Goal: Information Seeking & Learning: Learn about a topic

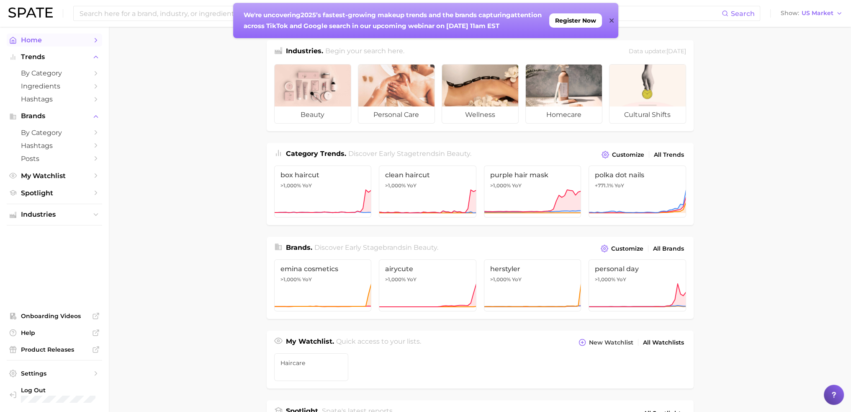
click at [34, 40] on span "Home" at bounding box center [54, 40] width 67 height 8
click at [612, 18] on icon at bounding box center [612, 20] width 4 height 7
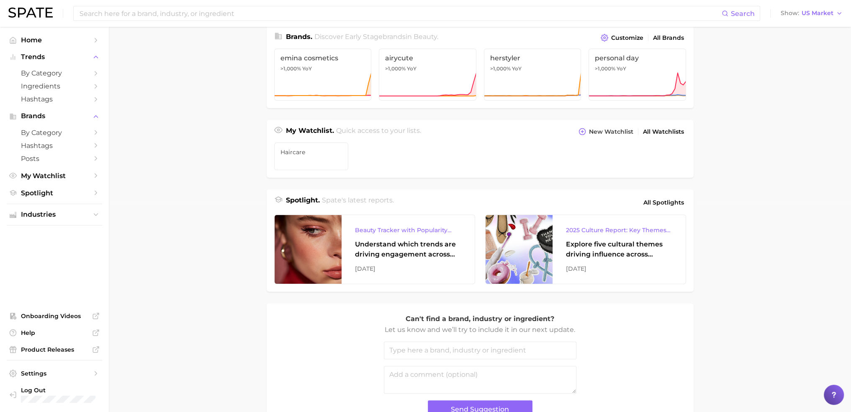
scroll to position [141, 0]
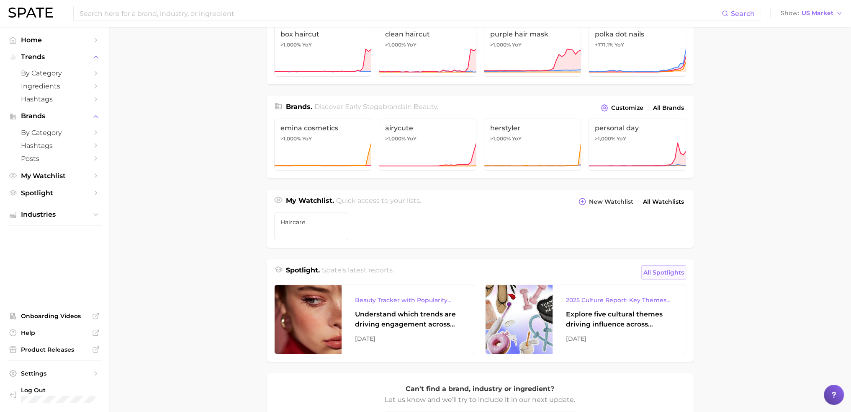
click at [662, 270] on span "All Spotlights" at bounding box center [664, 272] width 41 height 10
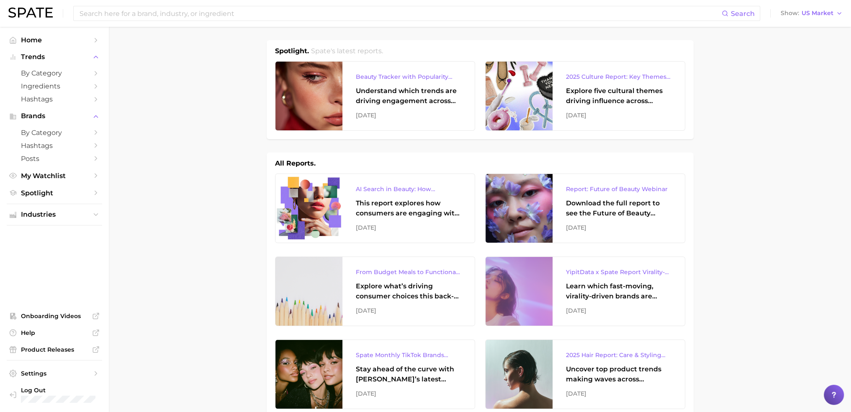
drag, startPoint x: 372, startPoint y: 75, endPoint x: 791, endPoint y: 158, distance: 426.8
click at [394, 75] on div "Beauty Tracker with Popularity Index" at bounding box center [409, 77] width 106 height 10
click at [610, 77] on div "2025 Culture Report: Key Themes That Are Shaping Consumer Demand" at bounding box center [619, 77] width 106 height 10
click at [374, 187] on div "AI Search in Beauty: How Consumers Are Using ChatGPT vs. Google Search" at bounding box center [409, 189] width 106 height 10
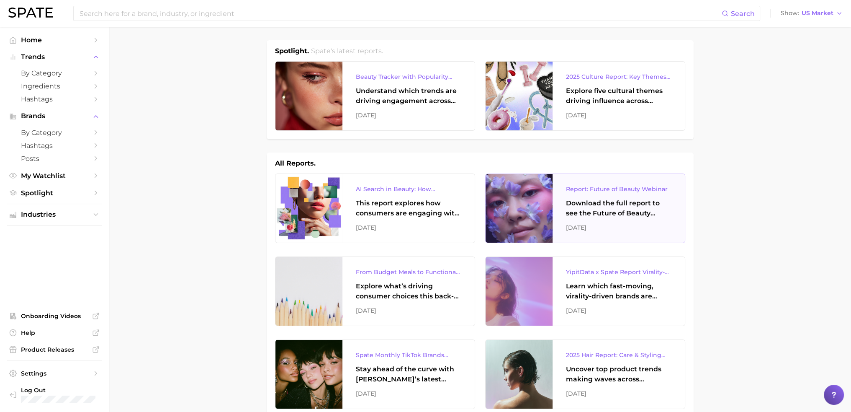
click at [623, 189] on div "Report: Future of Beauty Webinar" at bounding box center [619, 189] width 106 height 10
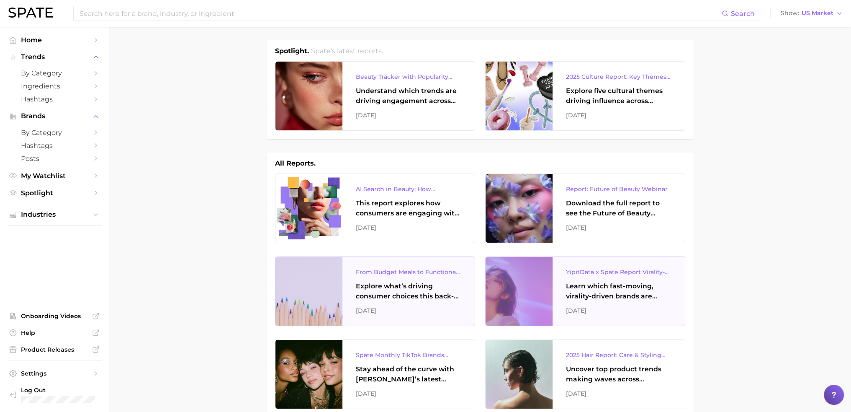
click at [432, 270] on div "From Budget Meals to Functional Snacks: Food & Beverage Trends Shaping Consumer…" at bounding box center [409, 272] width 106 height 10
click at [586, 270] on div "YipitData x Spate Report Virality-Driven Brands Are Taking a Slice of the Beaut…" at bounding box center [619, 272] width 106 height 10
click at [420, 315] on div "From Budget Meals to Functional Snacks: Food & Beverage Trends Shaping Consumer…" at bounding box center [409, 291] width 132 height 69
click at [590, 312] on div "[DATE]" at bounding box center [619, 310] width 106 height 10
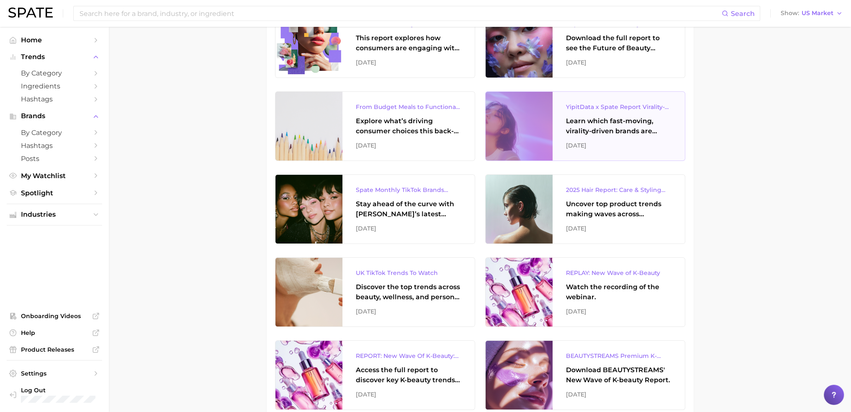
scroll to position [42, 0]
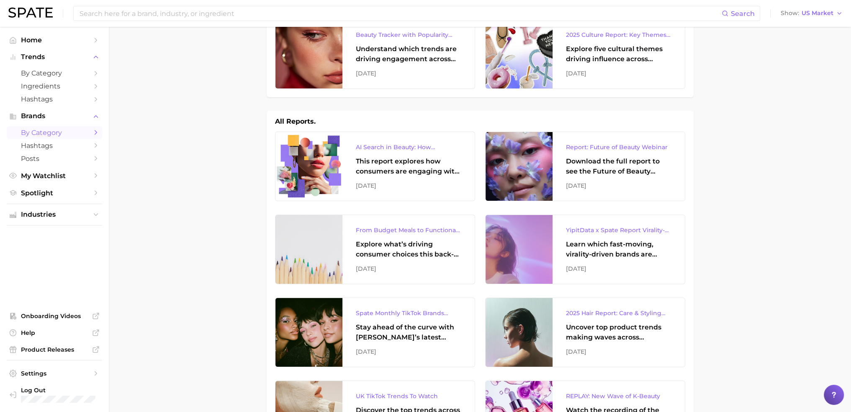
click at [59, 129] on span "by Category" at bounding box center [54, 133] width 67 height 8
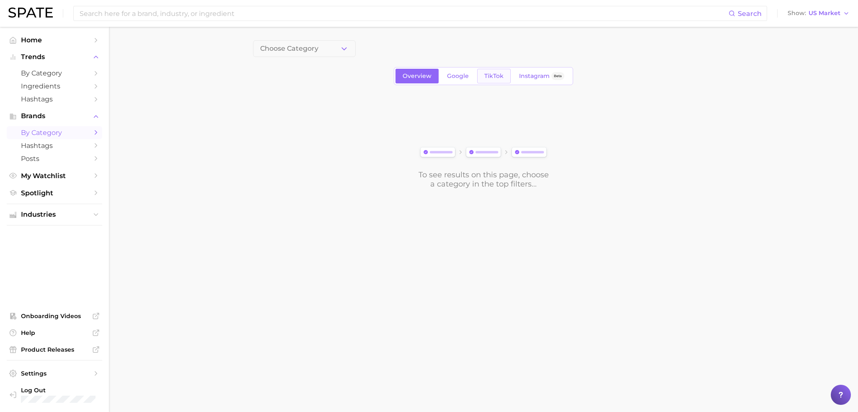
click at [499, 70] on link "TikTok" at bounding box center [493, 76] width 33 height 15
click at [302, 53] on button "Choose Category" at bounding box center [304, 48] width 103 height 17
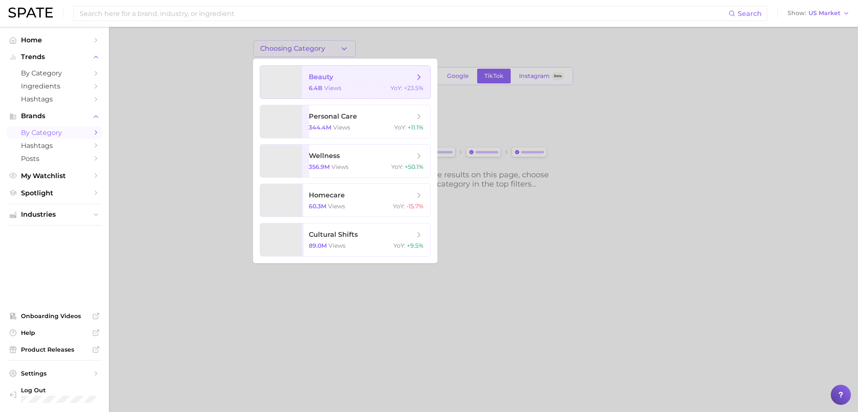
click at [374, 88] on div "6.4b views YoY : +23.5%" at bounding box center [366, 88] width 115 height 8
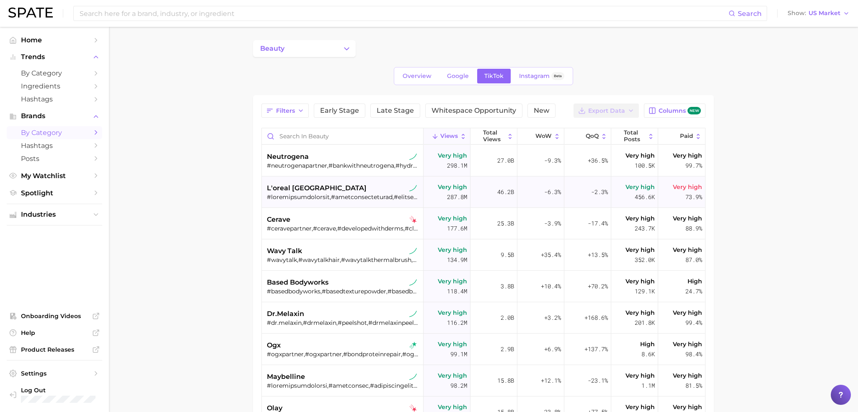
click at [496, 72] on link "TikTok" at bounding box center [493, 76] width 33 height 15
